Goal: Task Accomplishment & Management: Use online tool/utility

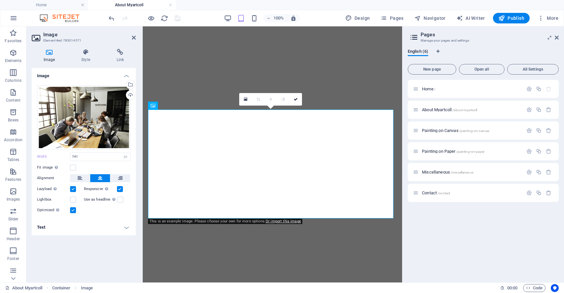
select select "px"
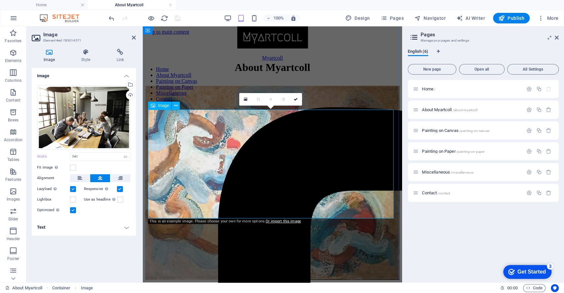
scroll to position [364, 0]
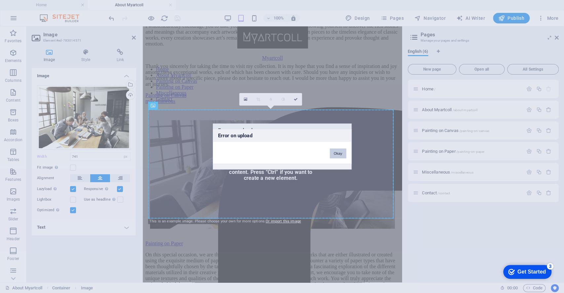
click at [342, 152] on button "Okay" at bounding box center [338, 154] width 17 height 10
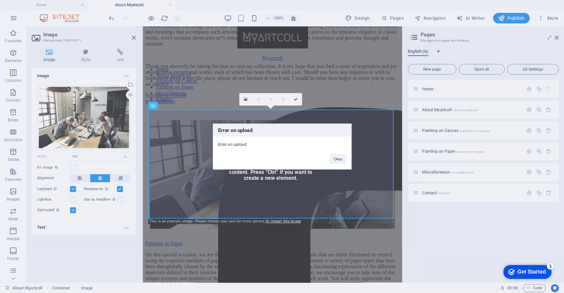
click at [165, 153] on div "Error on upload Error on upload Okay" at bounding box center [282, 146] width 564 height 293
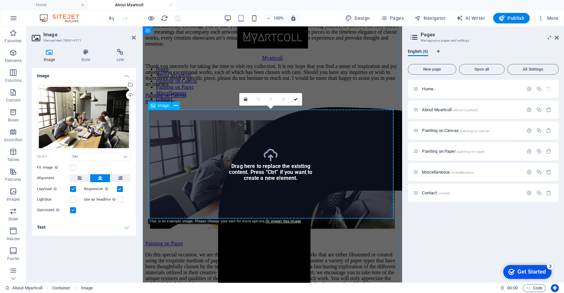
click at [268, 156] on figure at bounding box center [272, 175] width 254 height 110
click at [87, 119] on div "Drag files here, click to choose files or select files from Files or our free s…" at bounding box center [83, 117] width 93 height 65
click at [87, 119] on body "[DOMAIN_NAME] Home About Myartcoll Favorites Elements Columns Content Boxes Acc…" at bounding box center [282, 146] width 564 height 293
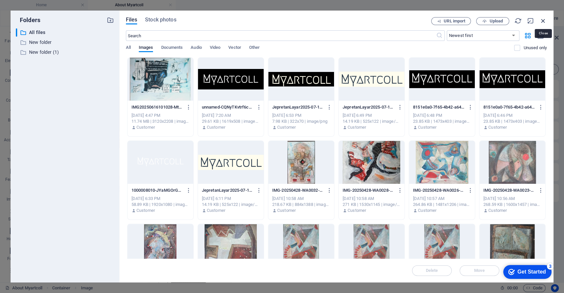
click at [544, 20] on icon "button" at bounding box center [542, 20] width 7 height 7
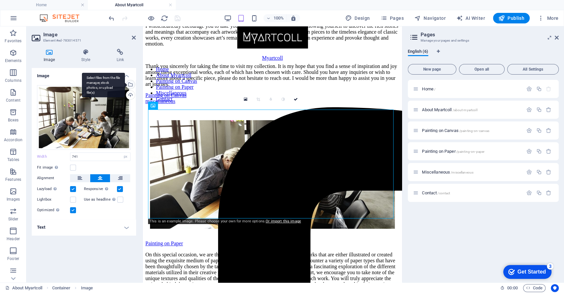
click at [133, 84] on div "Select files from the file manager, stock photos, or upload file(s)" at bounding box center [130, 85] width 10 height 10
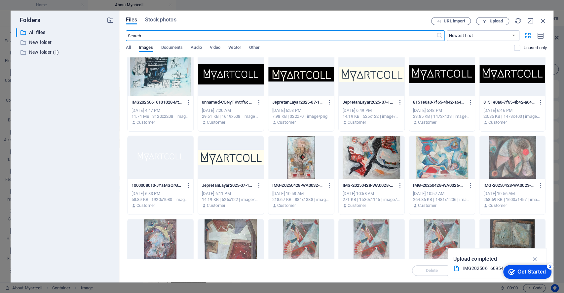
scroll to position [0, 0]
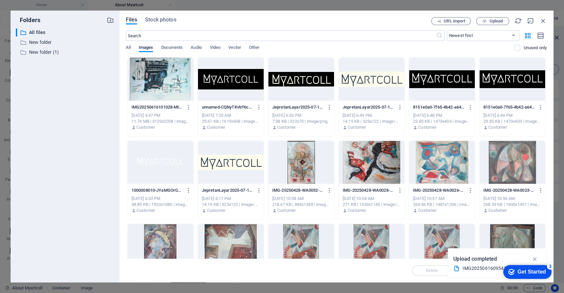
click at [493, 256] on p "Upload completed" at bounding box center [475, 259] width 44 height 9
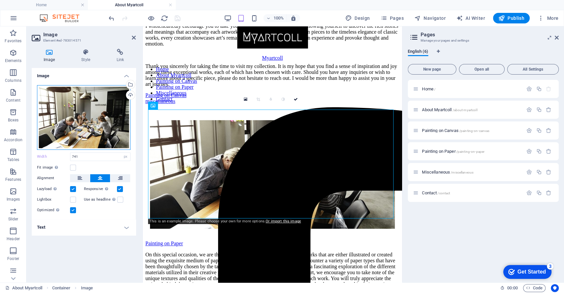
click at [105, 113] on div "Drag files here, click to choose files or select files from Files or our free s…" at bounding box center [83, 117] width 93 height 65
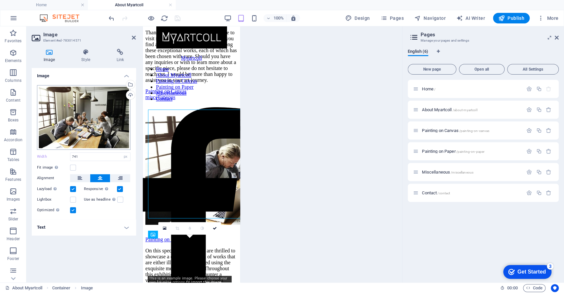
click at [105, 113] on body "[DOMAIN_NAME] Home About Myartcoll Favorites Elements Columns Content Boxes Acc…" at bounding box center [282, 146] width 564 height 293
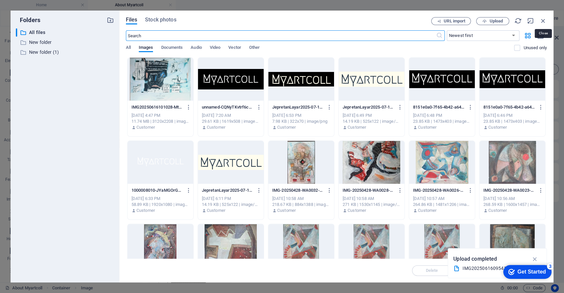
click at [542, 20] on icon "button" at bounding box center [542, 20] width 7 height 7
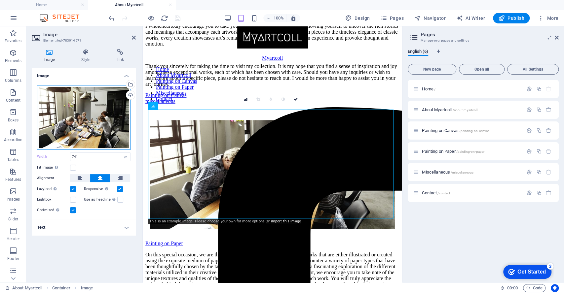
click at [89, 122] on div "Drag files here, click to choose files or select files from Files or our free s…" at bounding box center [83, 117] width 93 height 65
click at [89, 122] on body "[DOMAIN_NAME] Home About Myartcoll Favorites Elements Columns Content Boxes Acc…" at bounding box center [282, 146] width 564 height 293
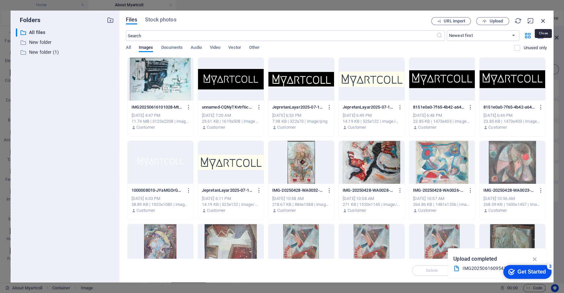
click at [542, 20] on icon "button" at bounding box center [542, 20] width 7 height 7
